Goal: Transaction & Acquisition: Purchase product/service

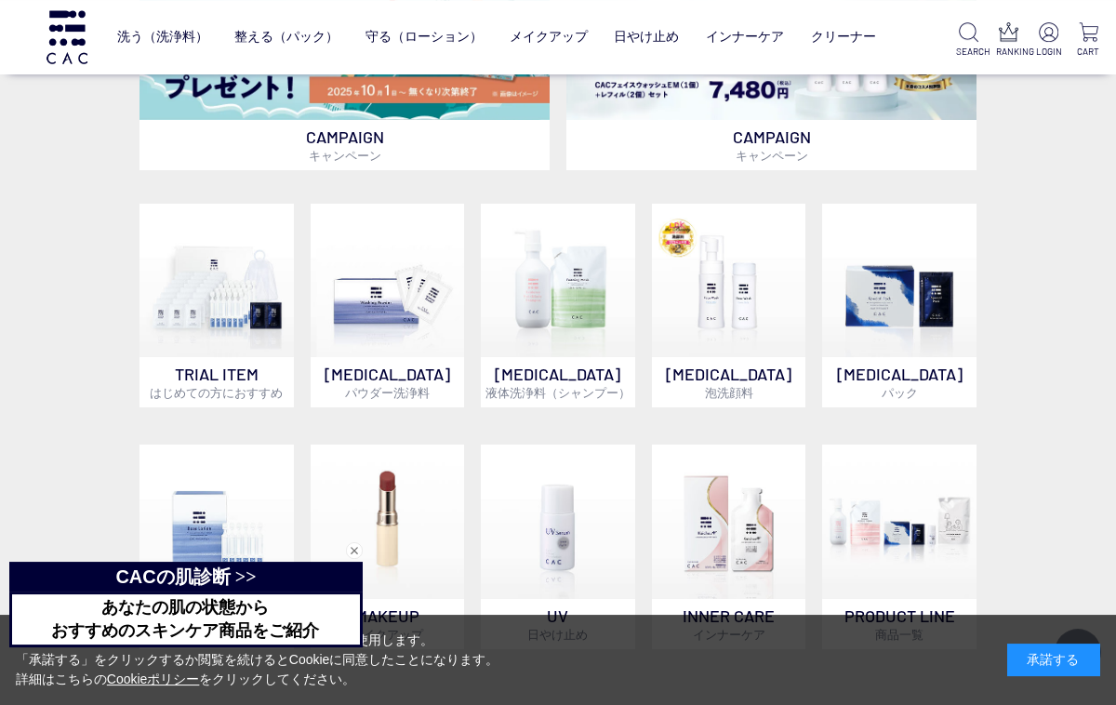
scroll to position [769, 0]
click at [242, 348] on img at bounding box center [216, 281] width 154 height 154
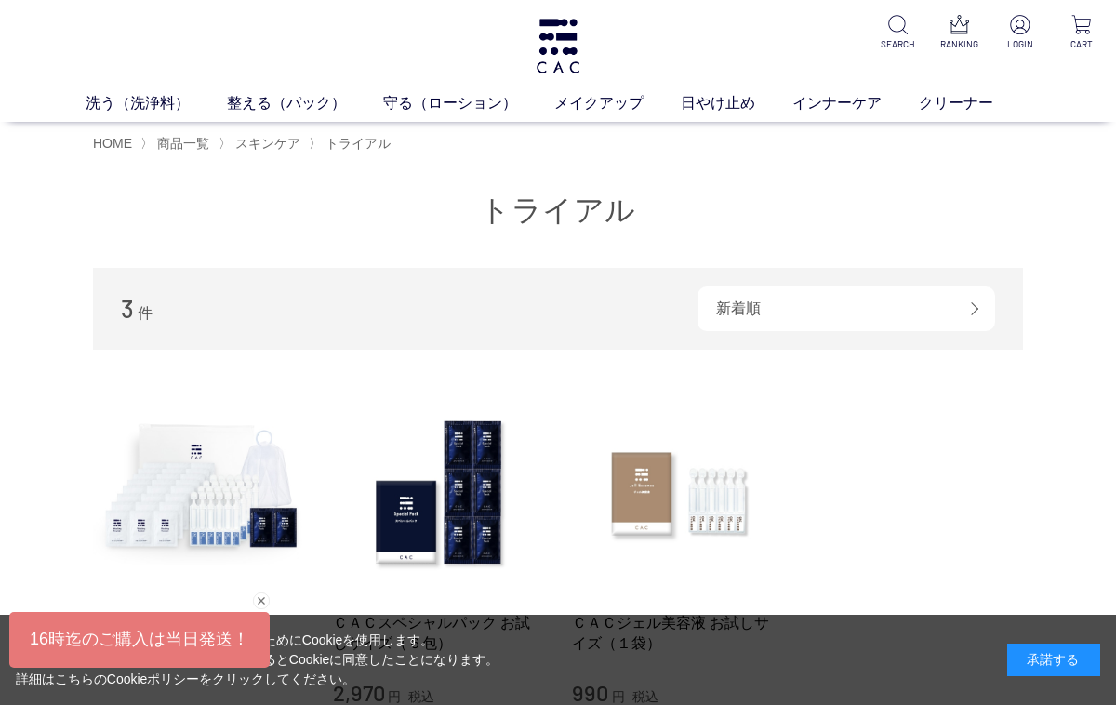
click at [102, 108] on link "洗う（洗浄料）" at bounding box center [156, 103] width 141 height 22
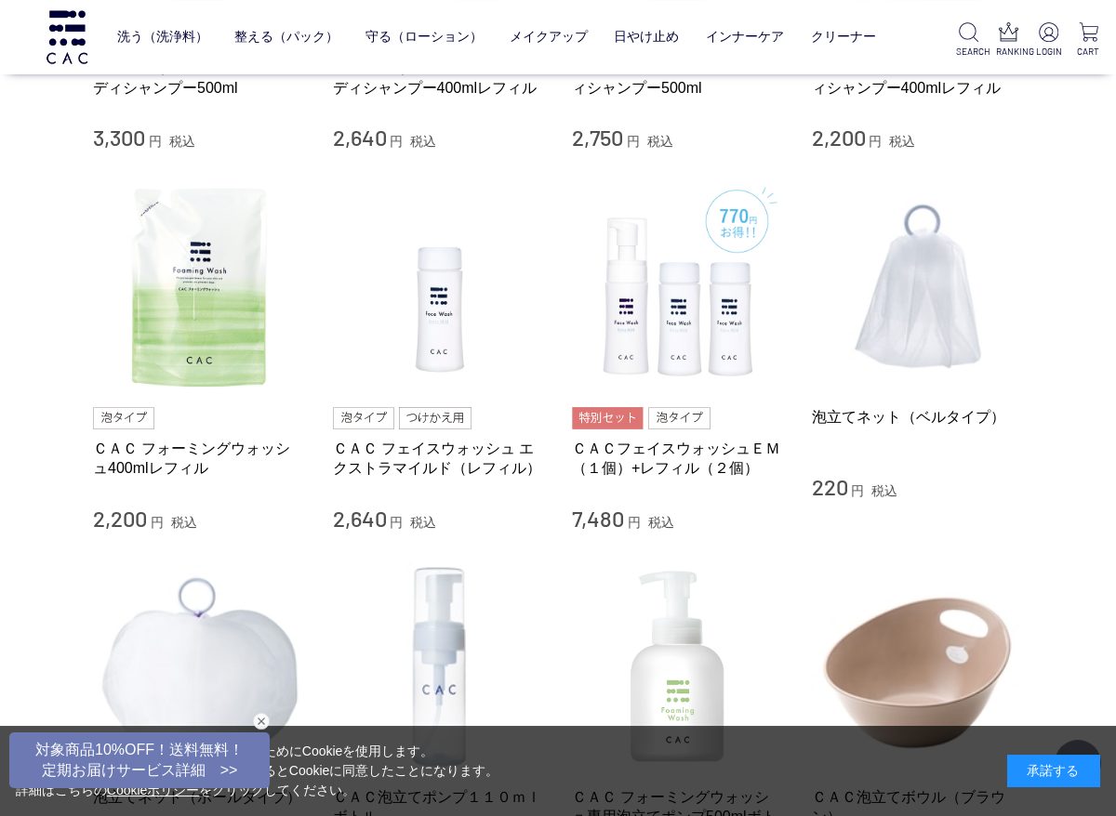
scroll to position [1068, 0]
click at [230, 407] on ul at bounding box center [199, 418] width 212 height 22
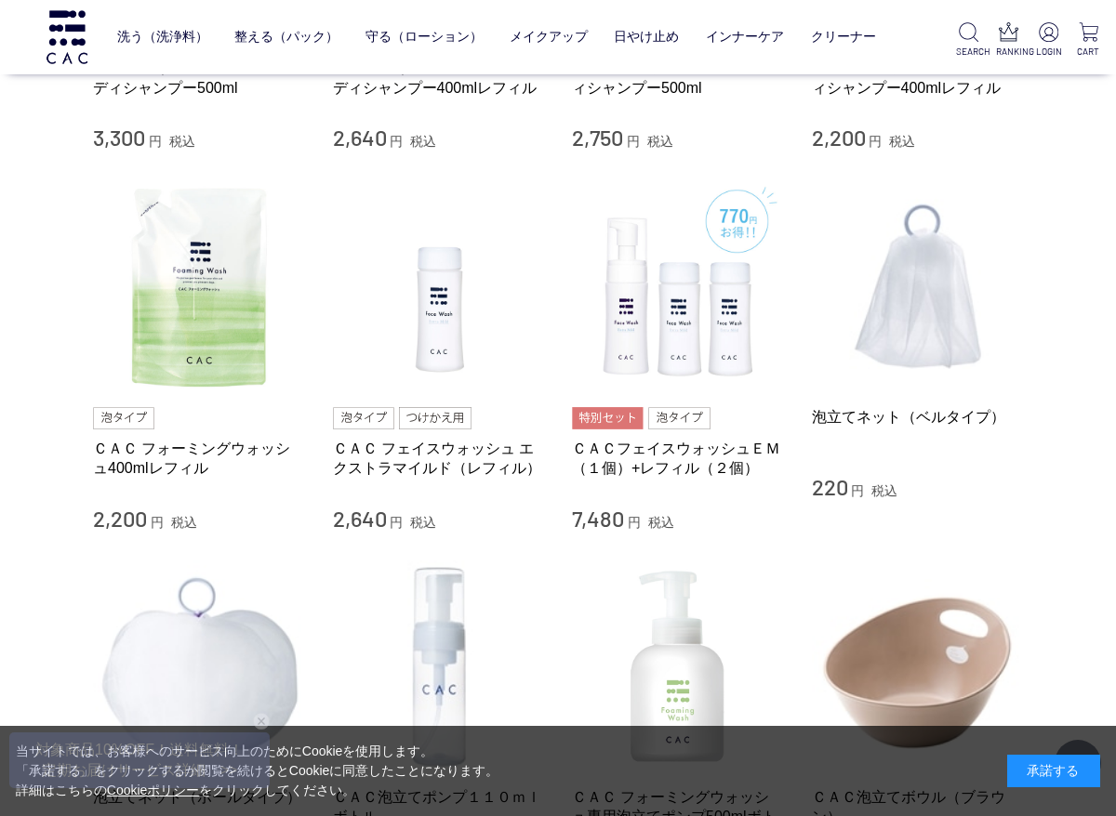
click at [193, 464] on link "ＣＡＣ フォーミングウォッシュ400mlレフィル" at bounding box center [199, 459] width 212 height 40
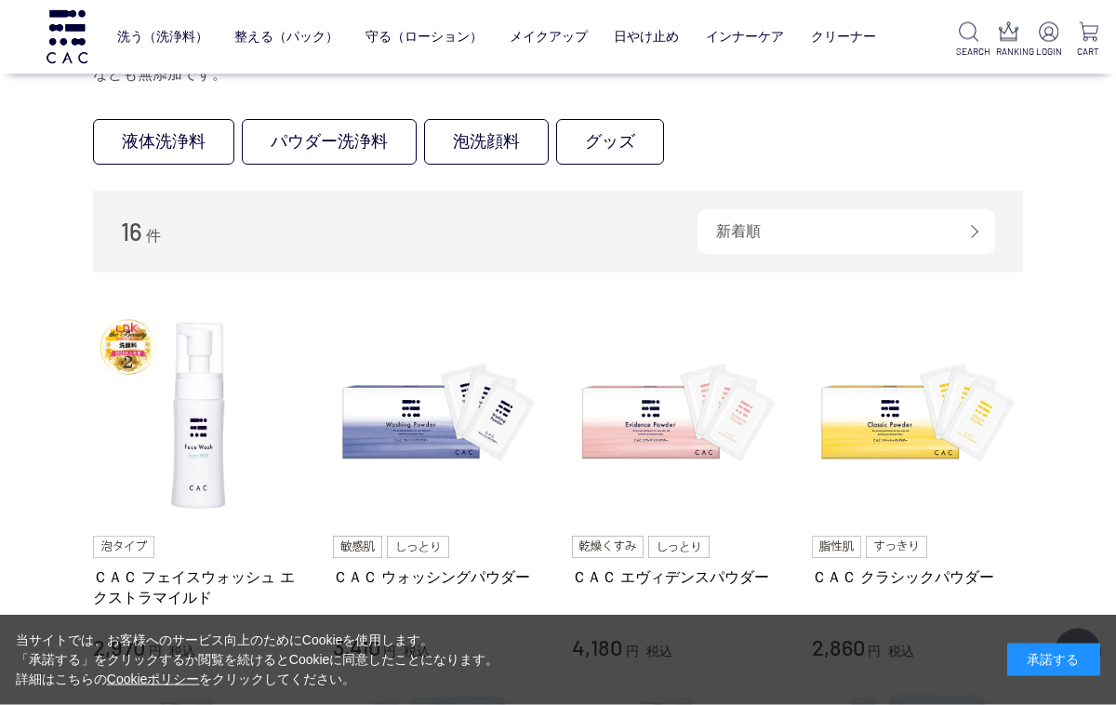
scroll to position [0, 0]
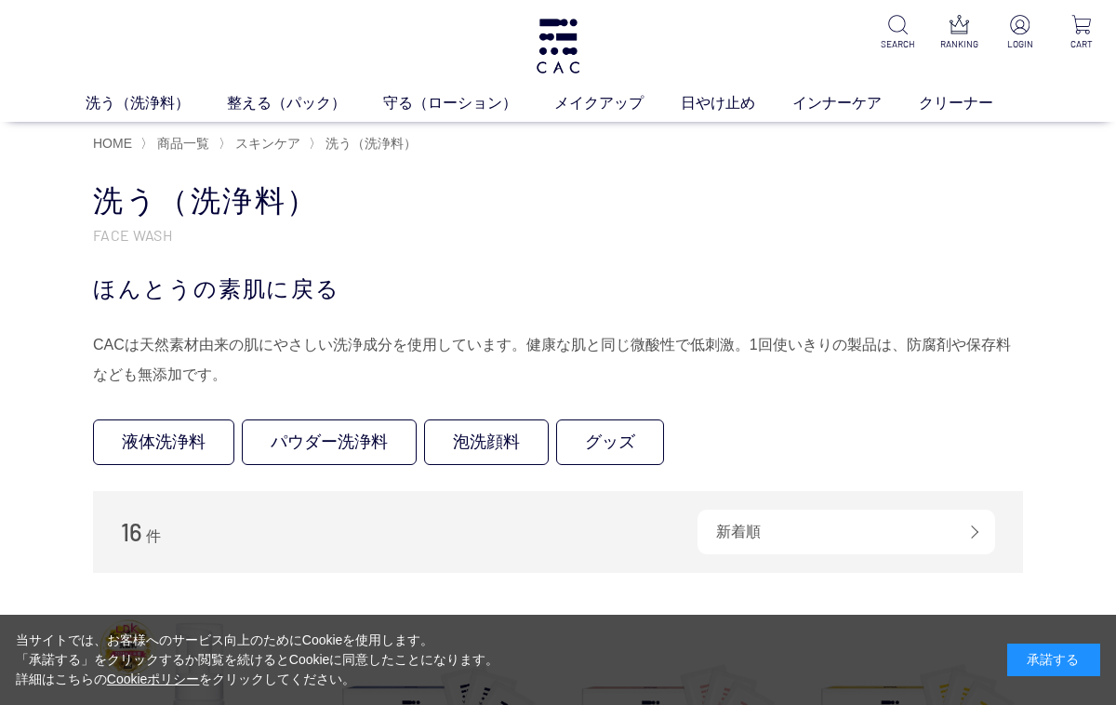
click at [285, 113] on link "整える（パック）" at bounding box center [305, 103] width 156 height 22
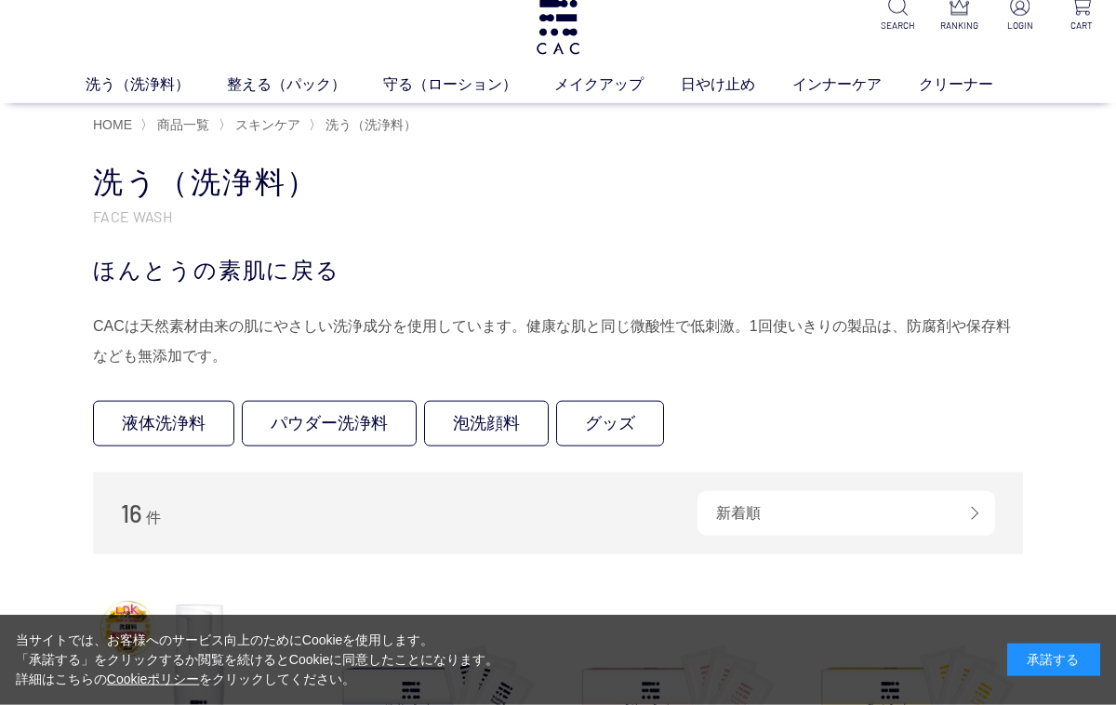
scroll to position [19, 0]
click at [457, 91] on link "守る（ローション）" at bounding box center [468, 84] width 171 height 22
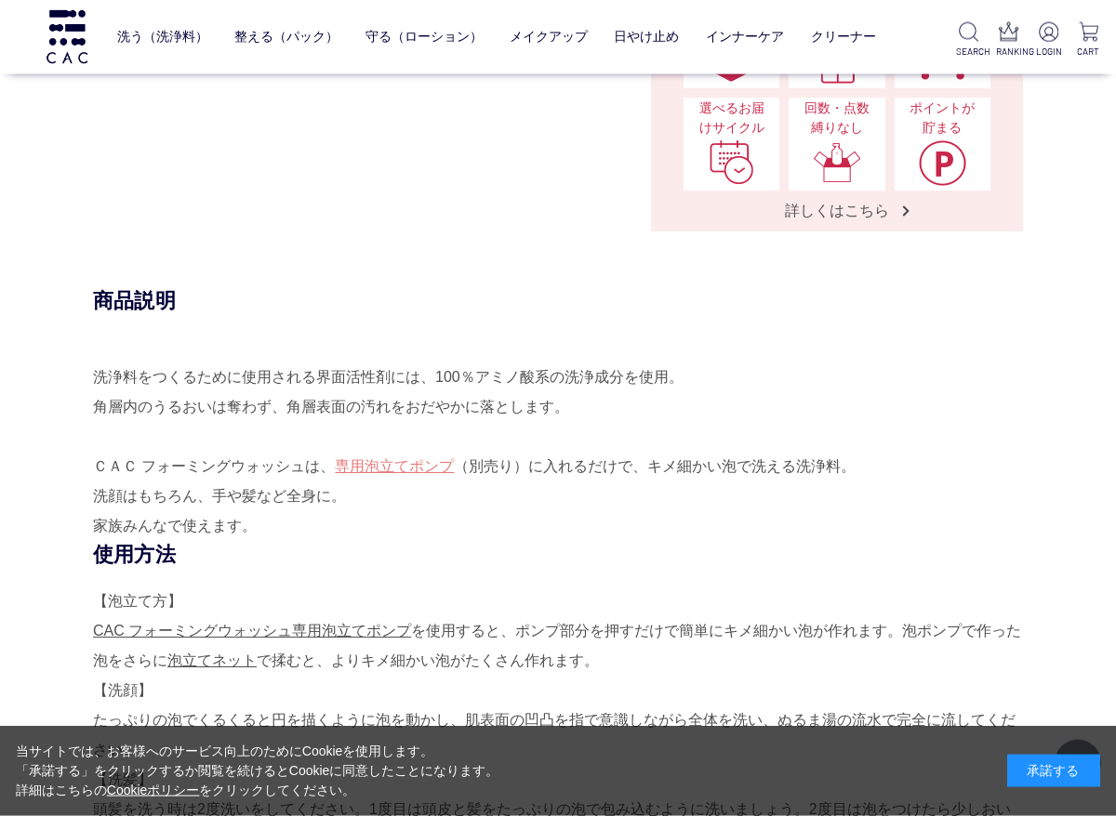
scroll to position [712, 0]
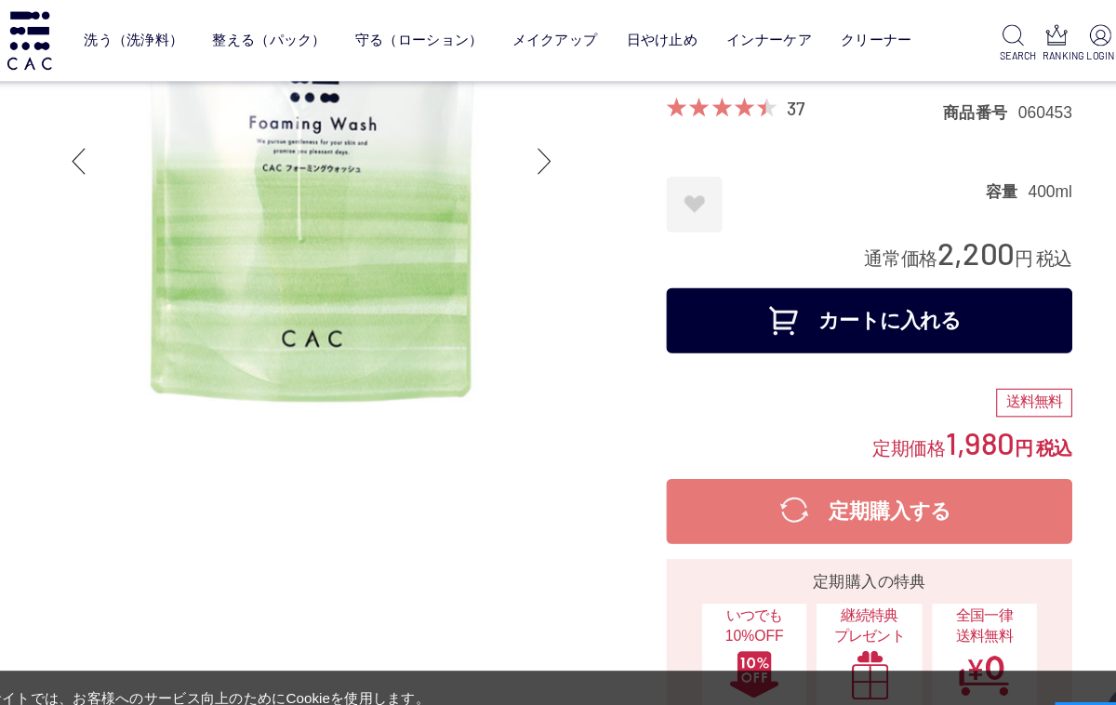
scroll to position [0, 0]
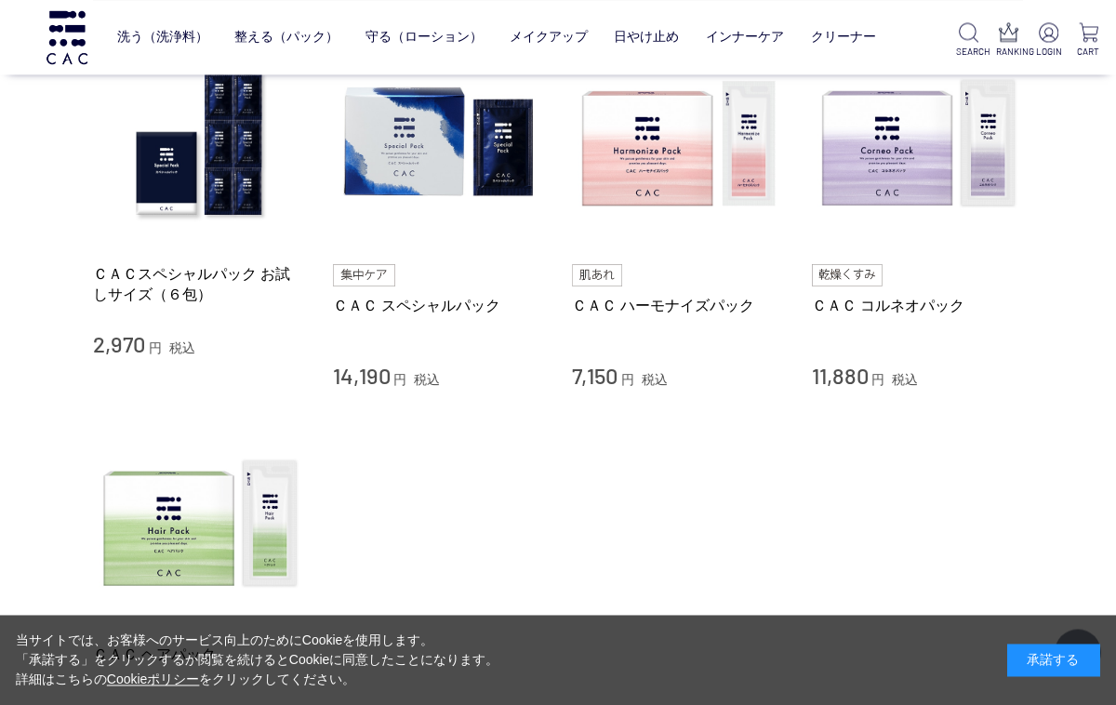
scroll to position [449, 0]
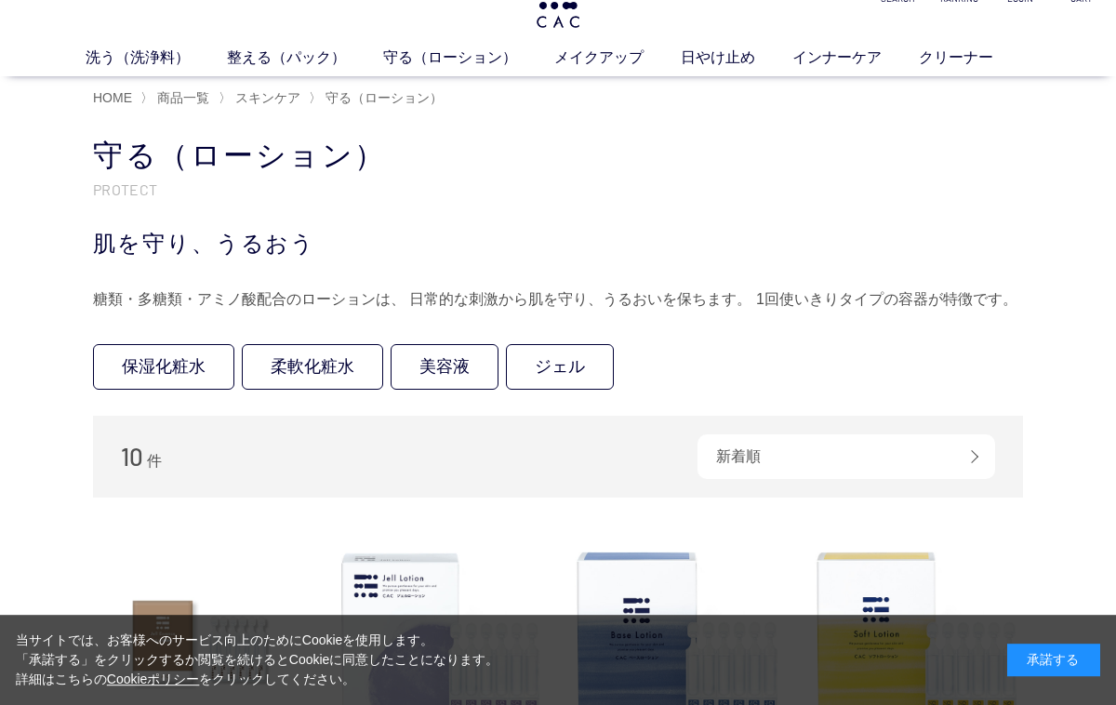
scroll to position [44, 0]
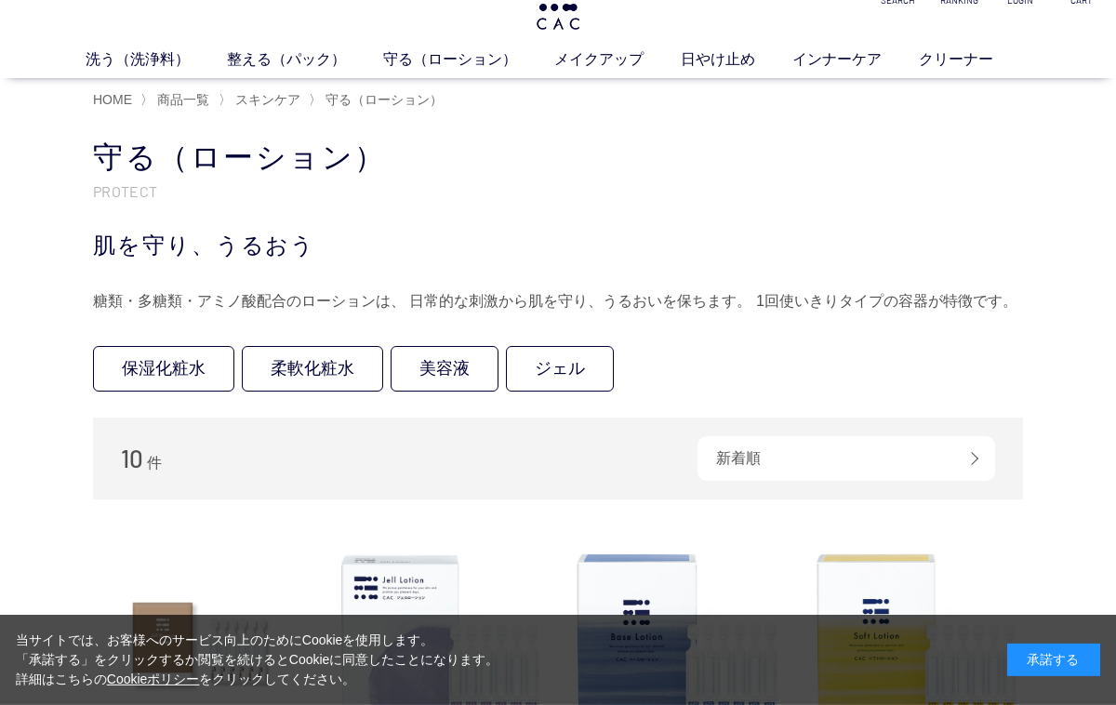
click at [194, 371] on link "保湿化粧水" at bounding box center [163, 369] width 141 height 46
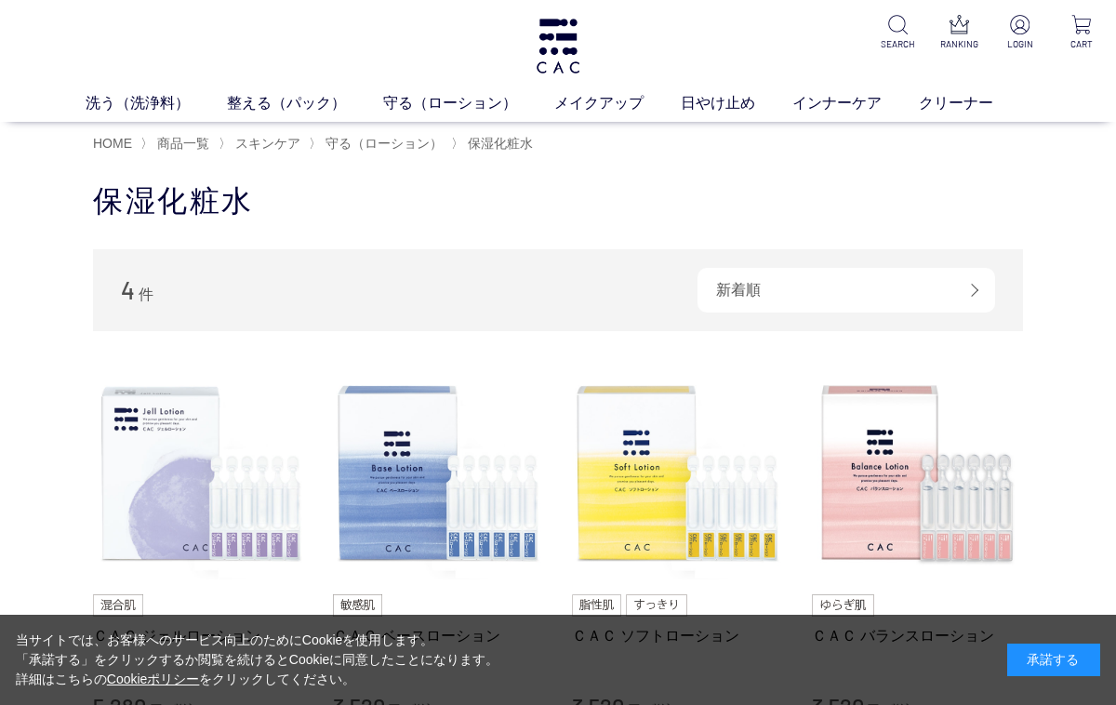
click at [629, 144] on link "美容液" at bounding box center [620, 137] width 39 height 15
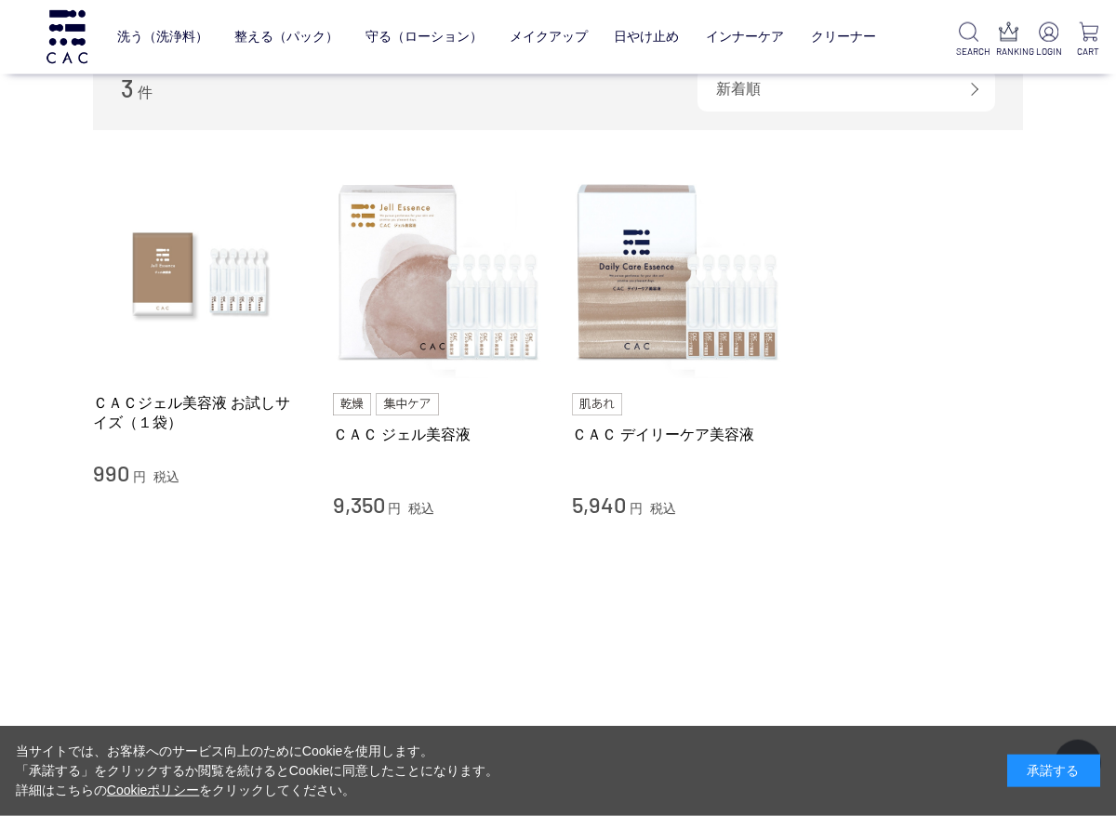
scroll to position [72, 0]
